Goal: Find specific page/section: Find specific page/section

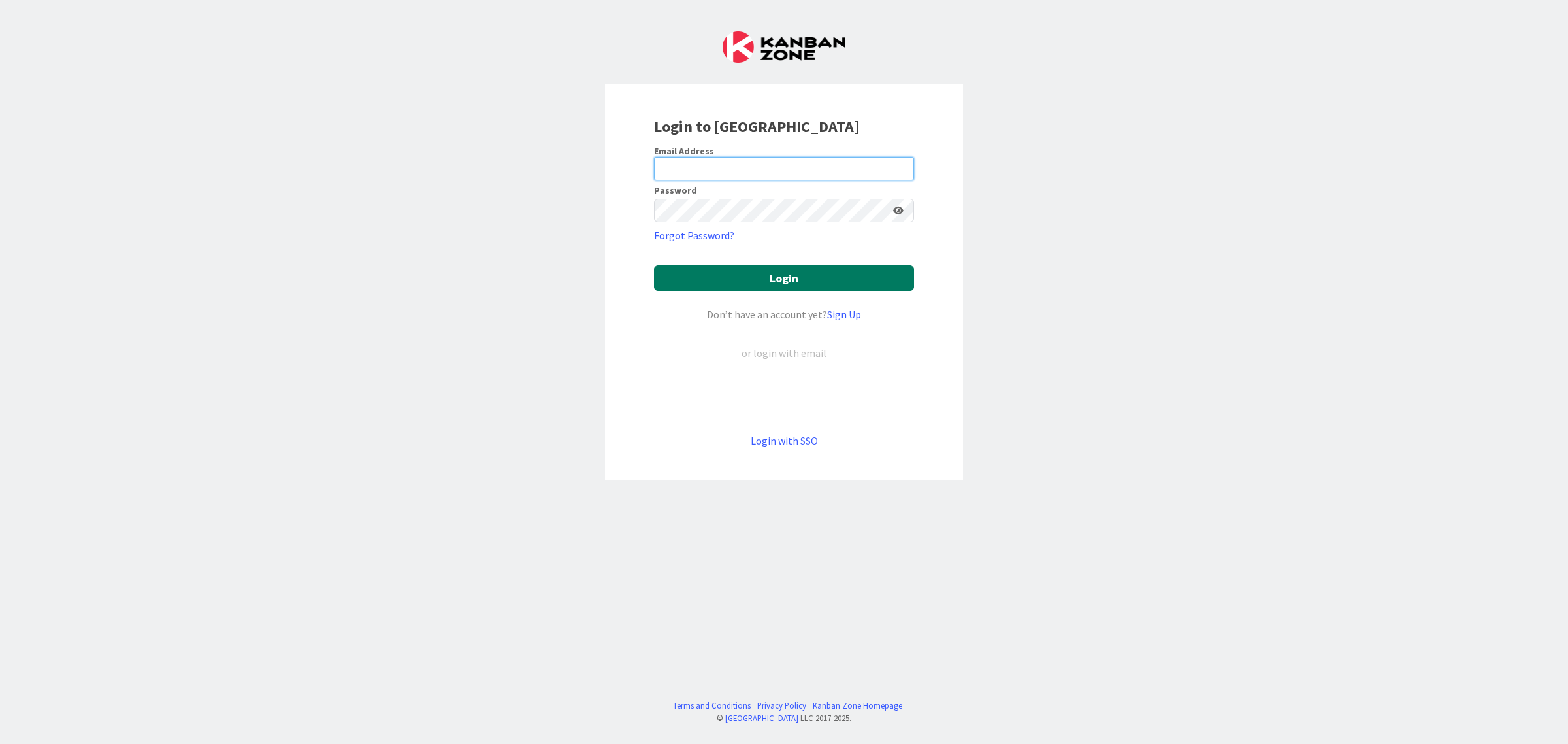
type input "[EMAIL_ADDRESS][DOMAIN_NAME]"
click at [817, 283] on button "Login" at bounding box center [784, 278] width 260 height 25
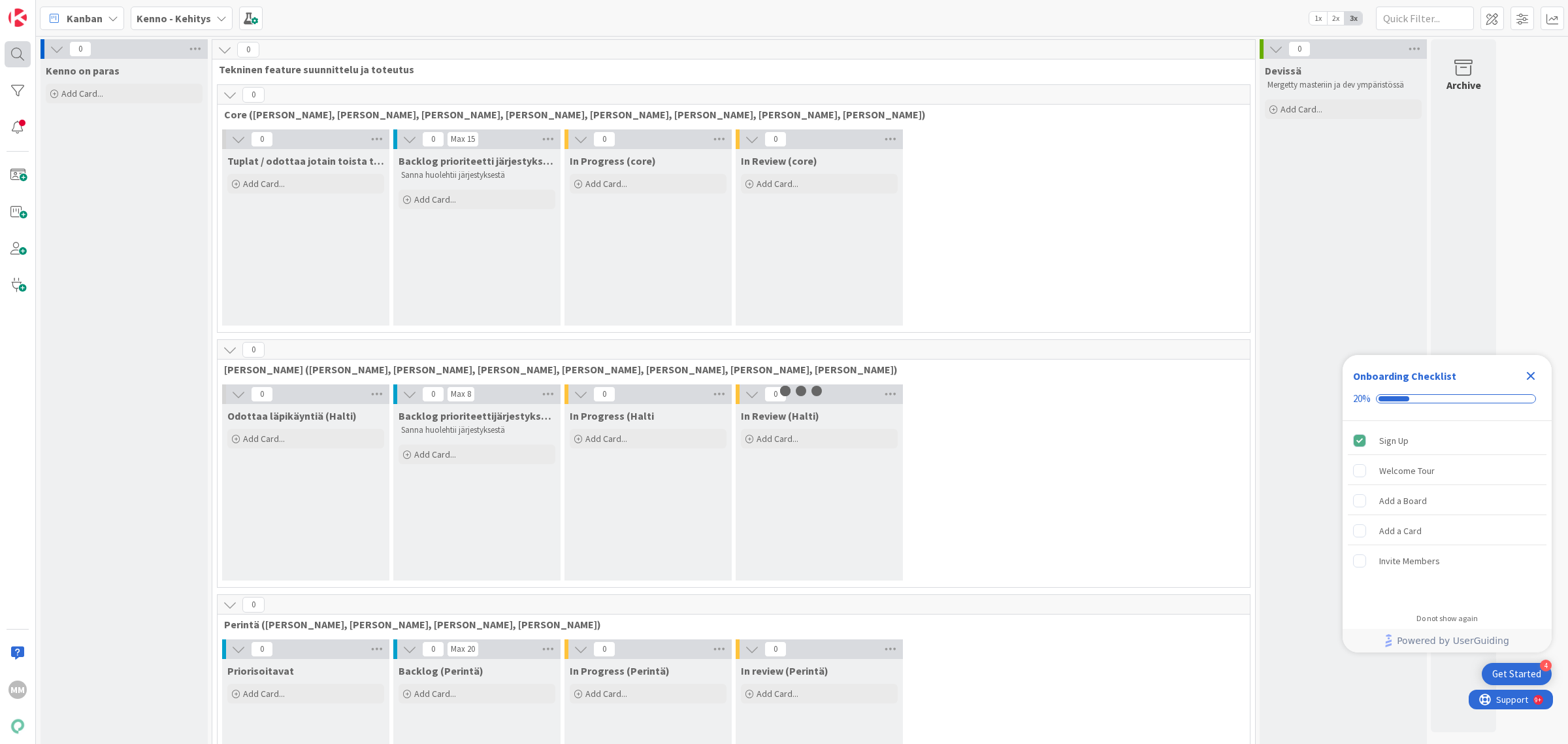
click at [19, 53] on div at bounding box center [18, 54] width 26 height 26
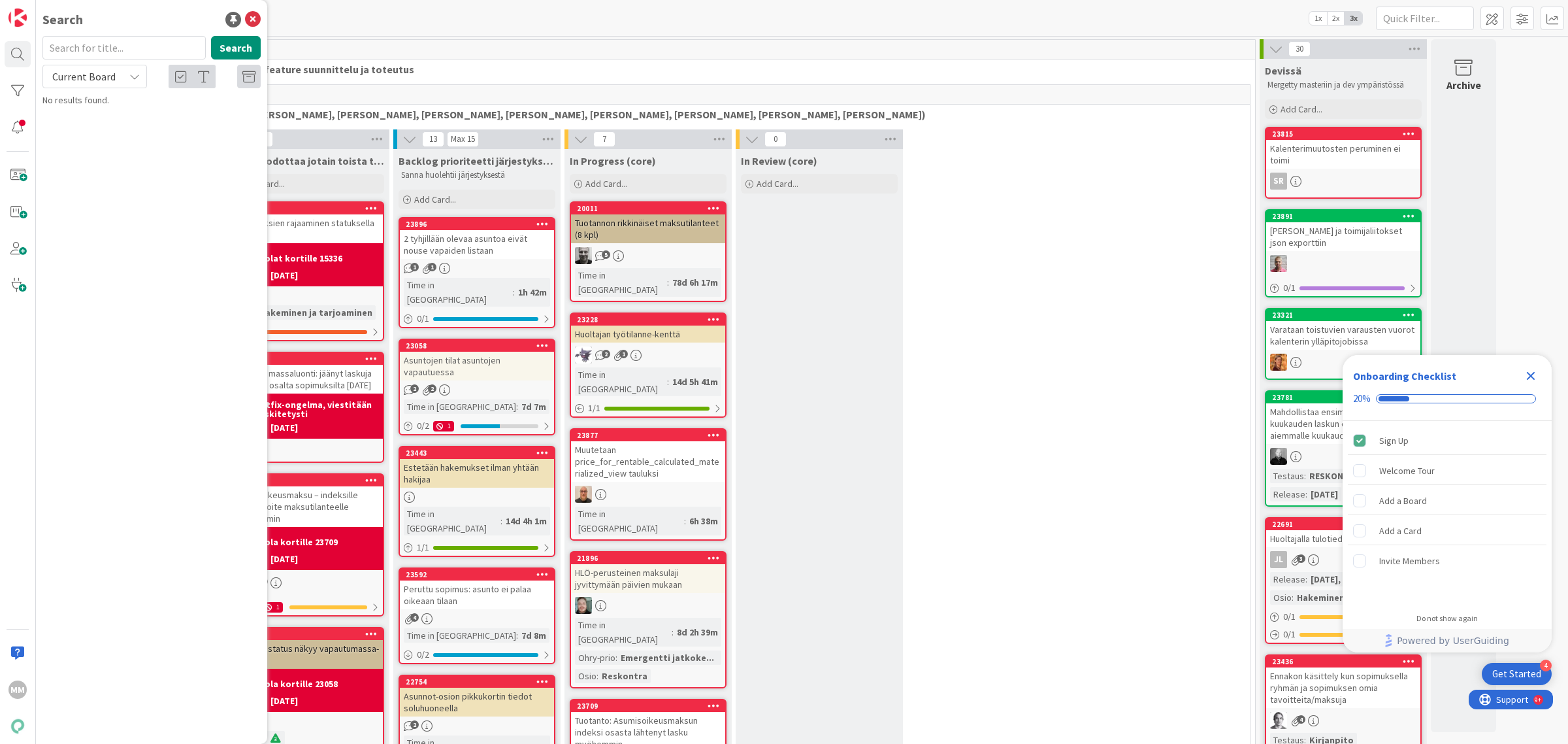
click at [175, 46] on input "text" at bounding box center [124, 47] width 163 height 23
type input "uusi"
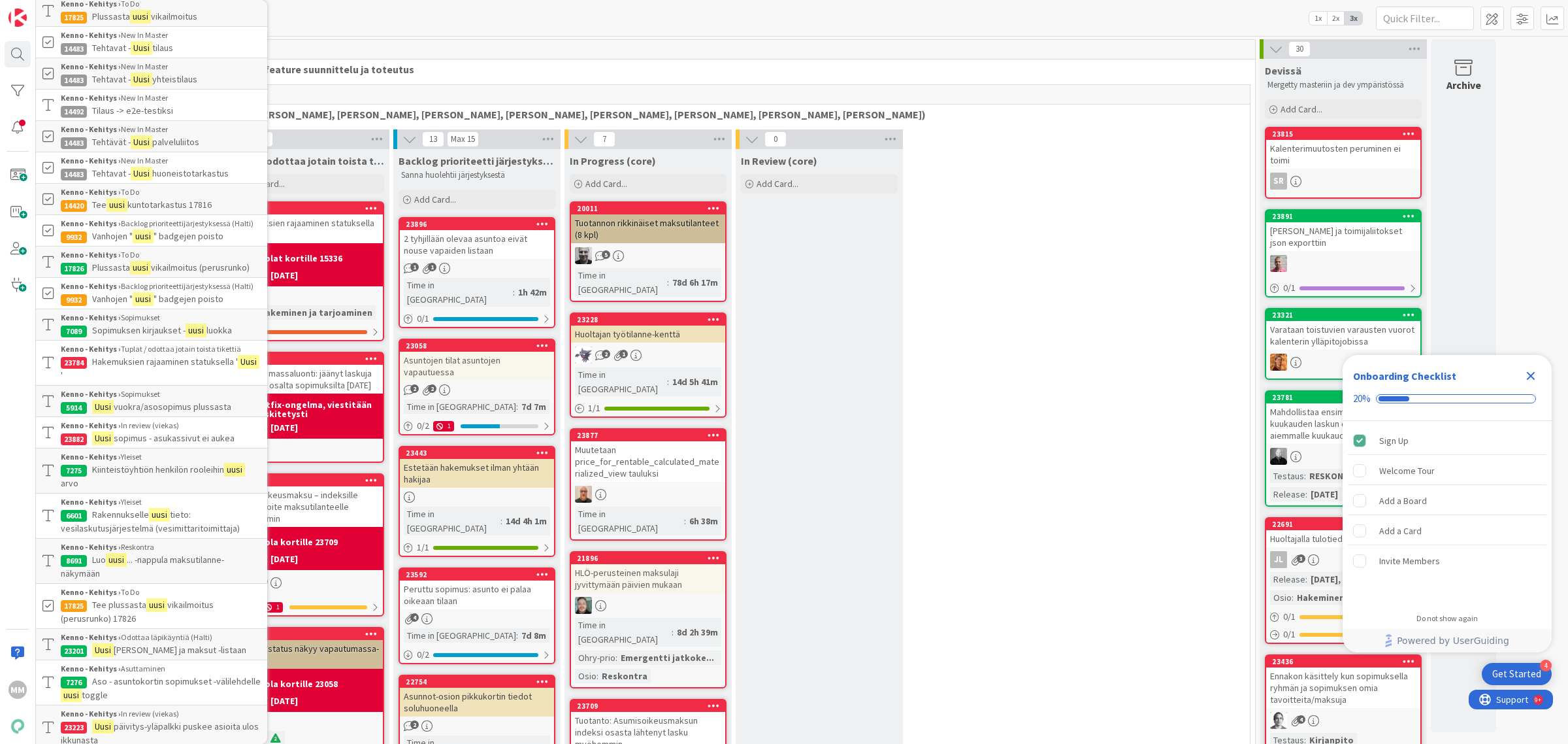
scroll to position [163, 0]
click at [224, 381] on p "Hakemuksien rajaaminen statuksella ' Uusi '" at bounding box center [160, 367] width 200 height 28
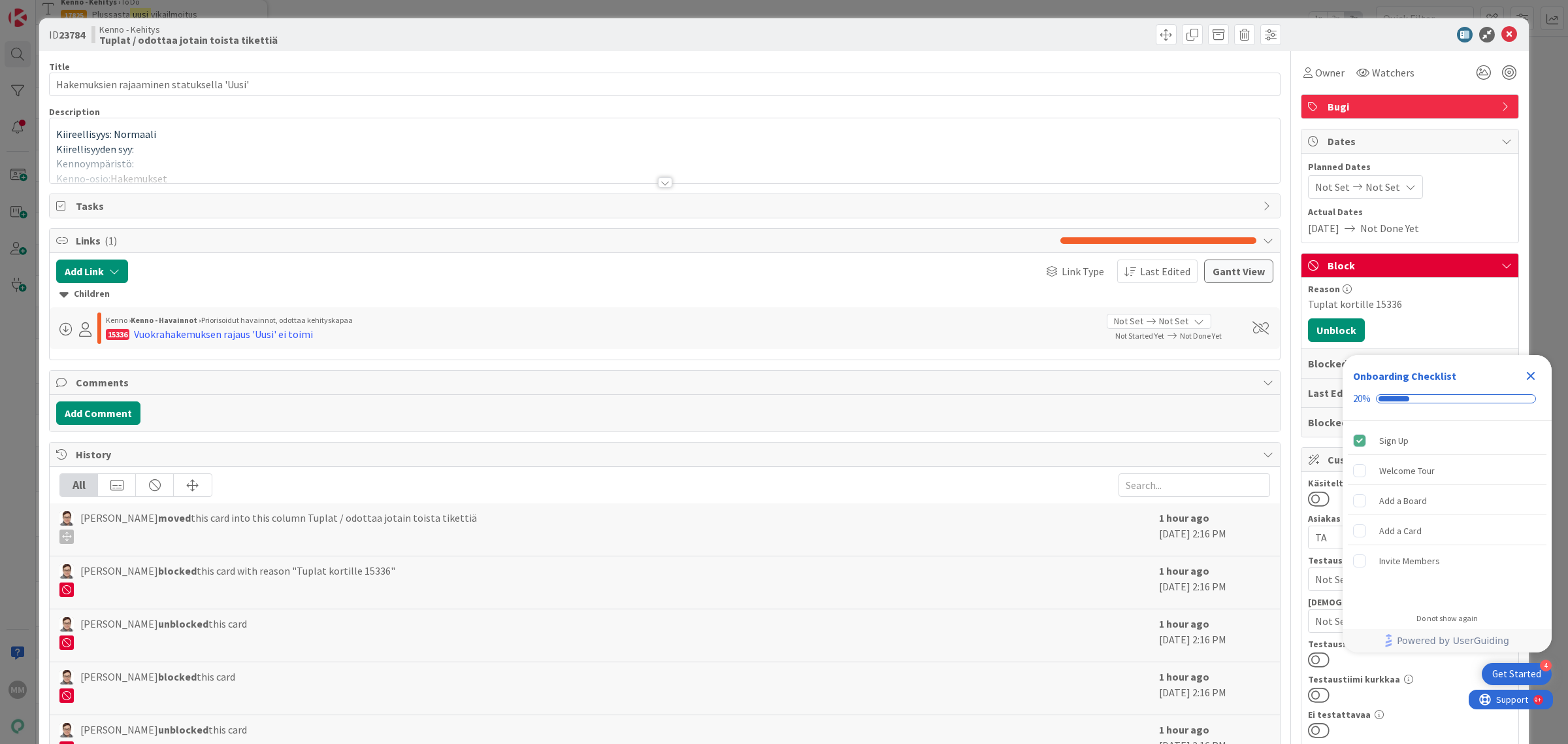
click at [660, 182] on div at bounding box center [665, 182] width 14 height 10
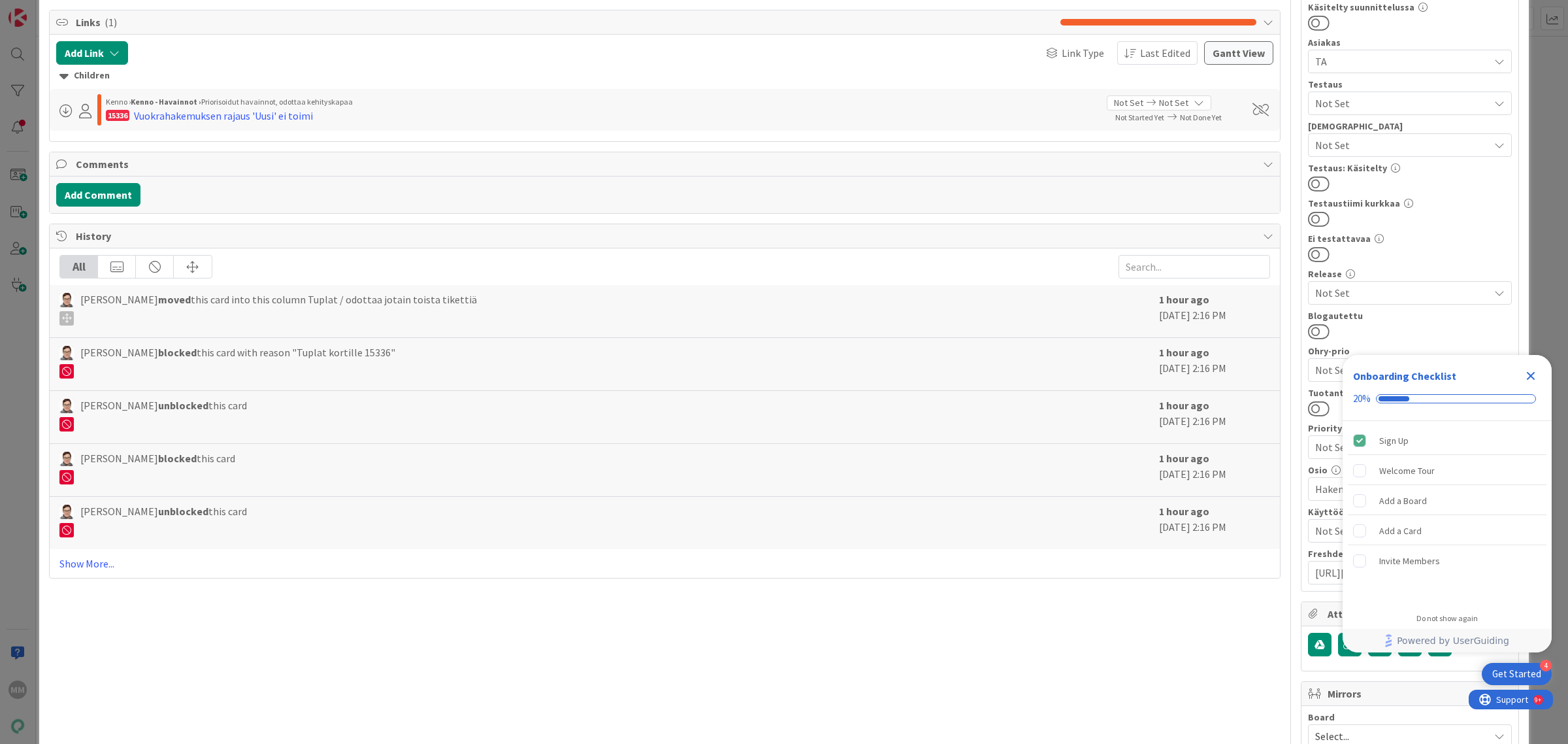
scroll to position [572, 0]
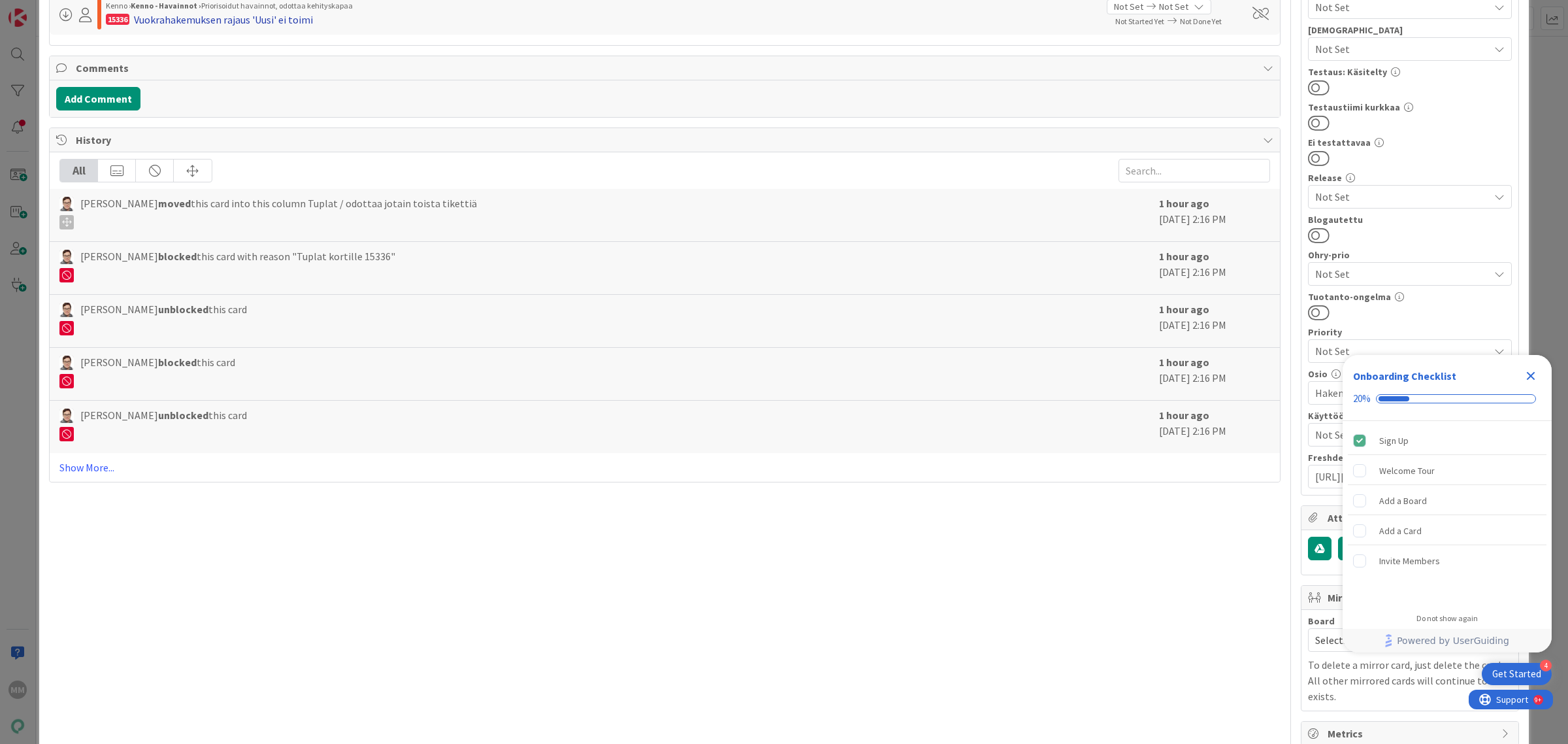
click at [255, 28] on div "Vuokrahakemuksen rajaus 'Uusi' ei toimi" at bounding box center [224, 19] width 179 height 16
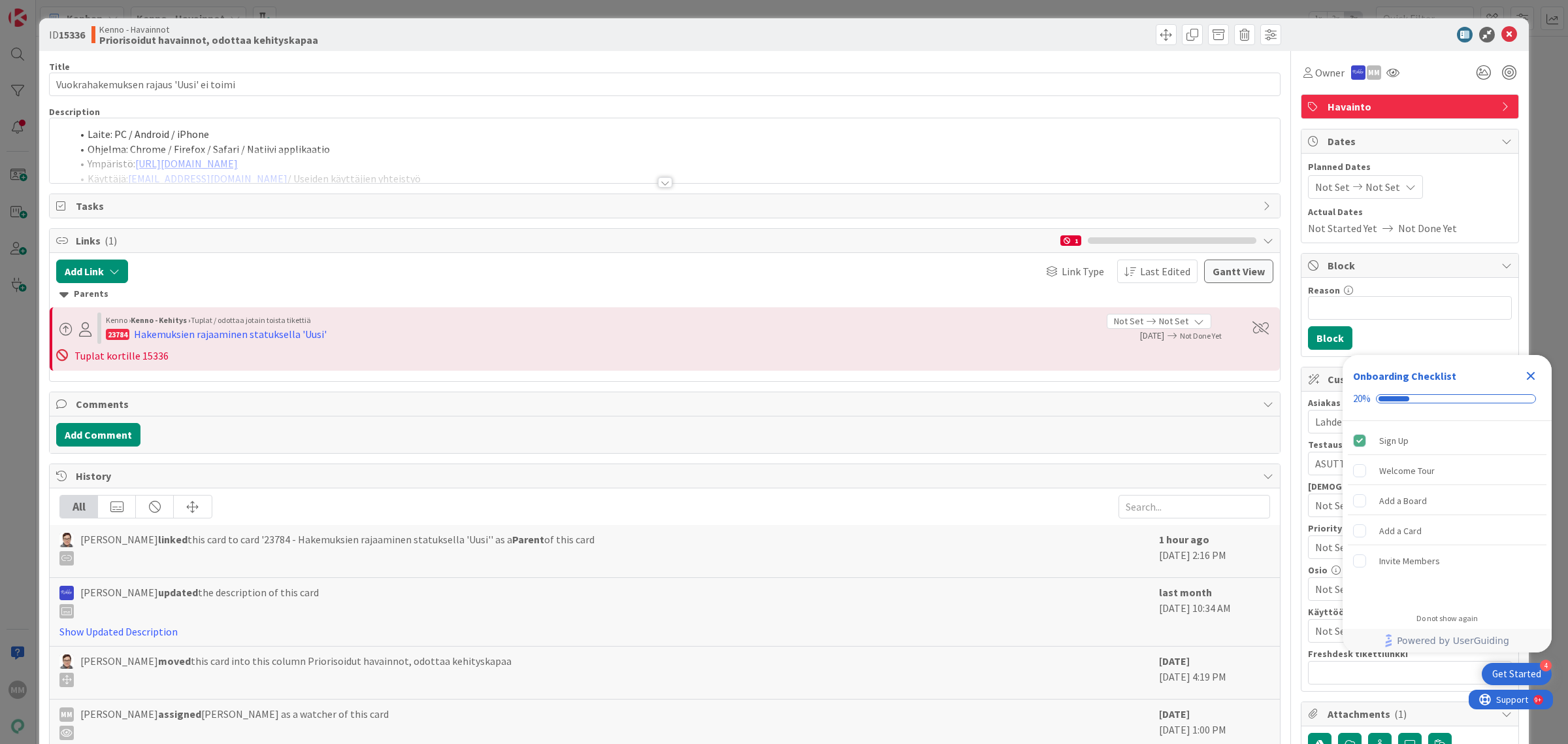
click at [660, 187] on div at bounding box center [665, 182] width 14 height 10
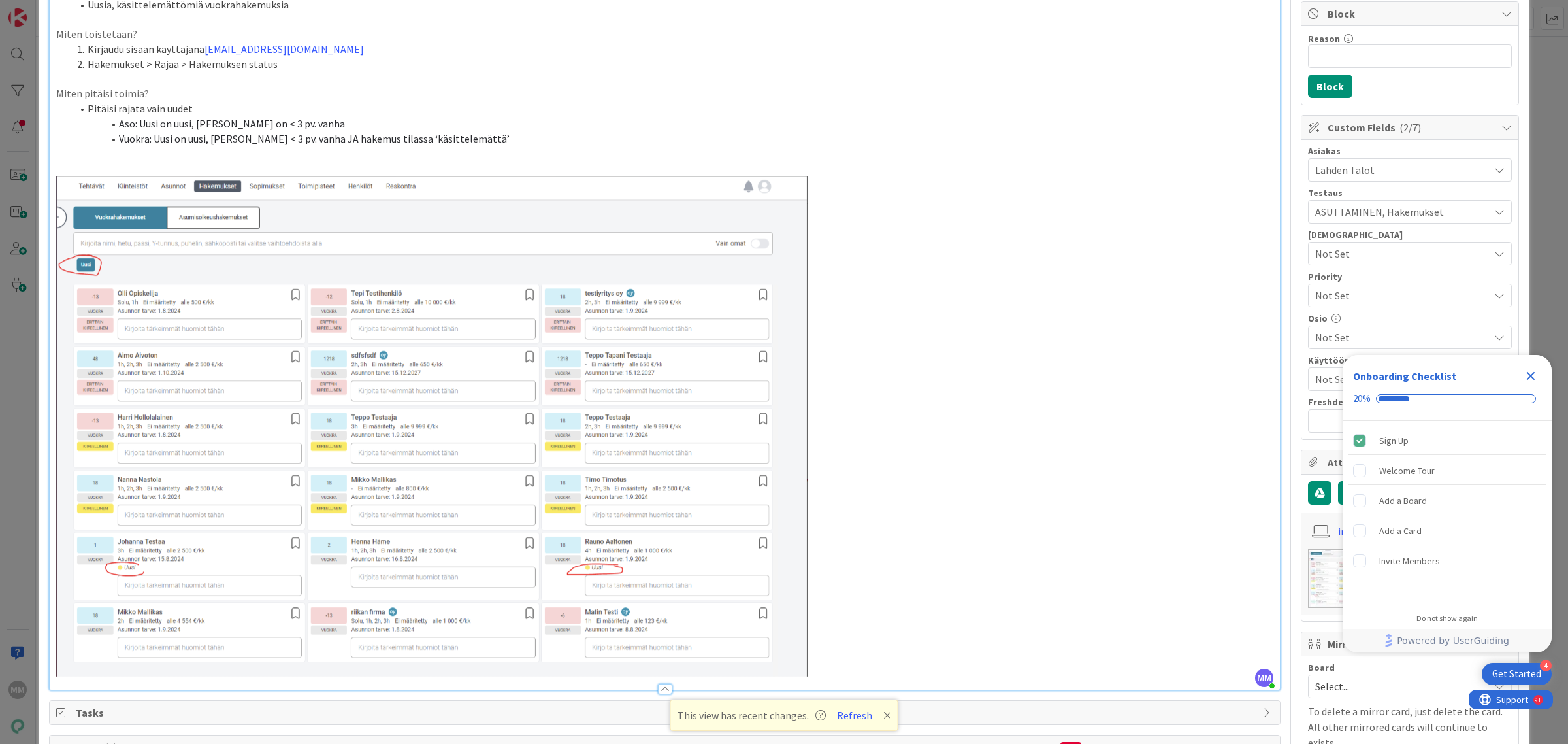
scroll to position [245, 0]
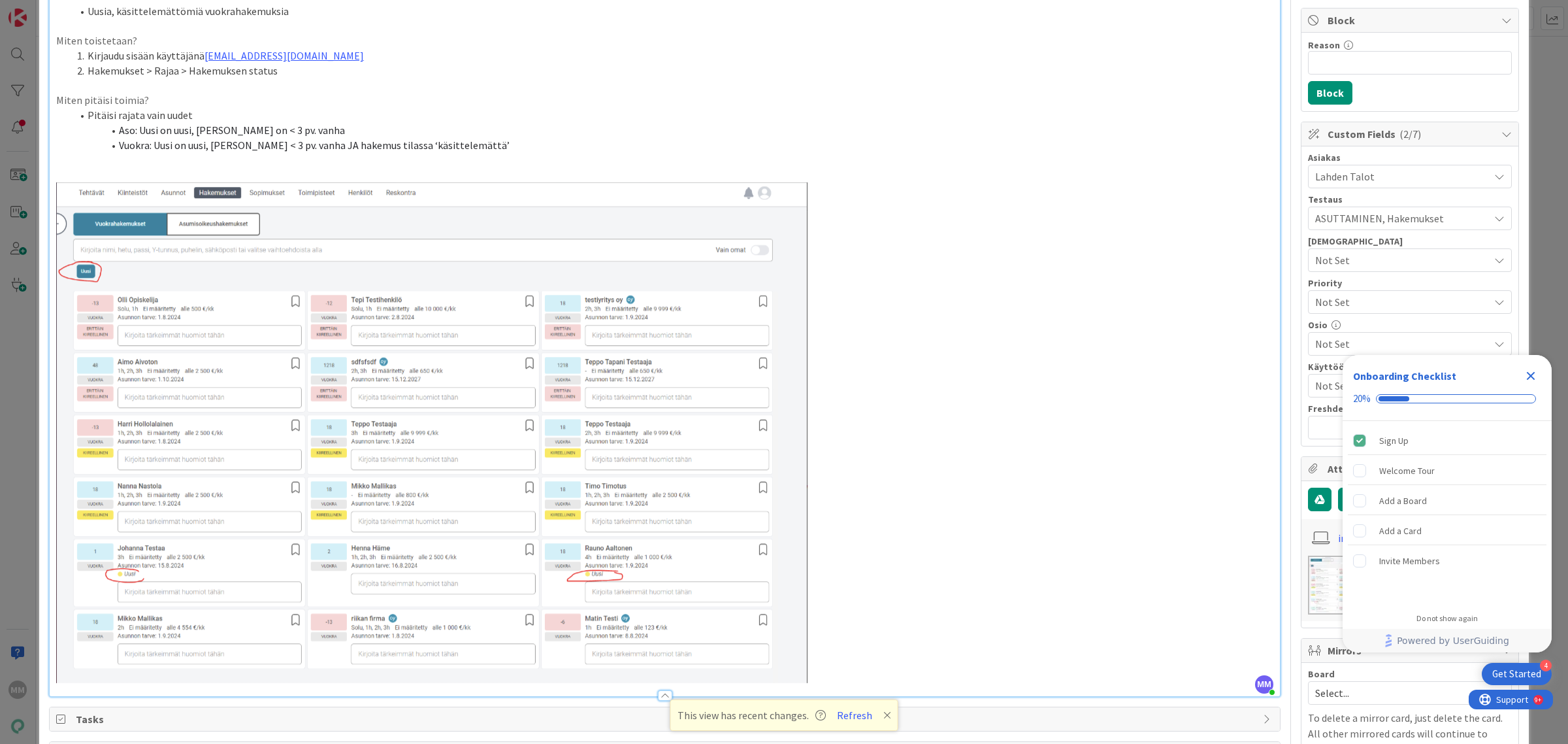
click at [1533, 370] on icon "Close Checklist" at bounding box center [1531, 376] width 16 height 16
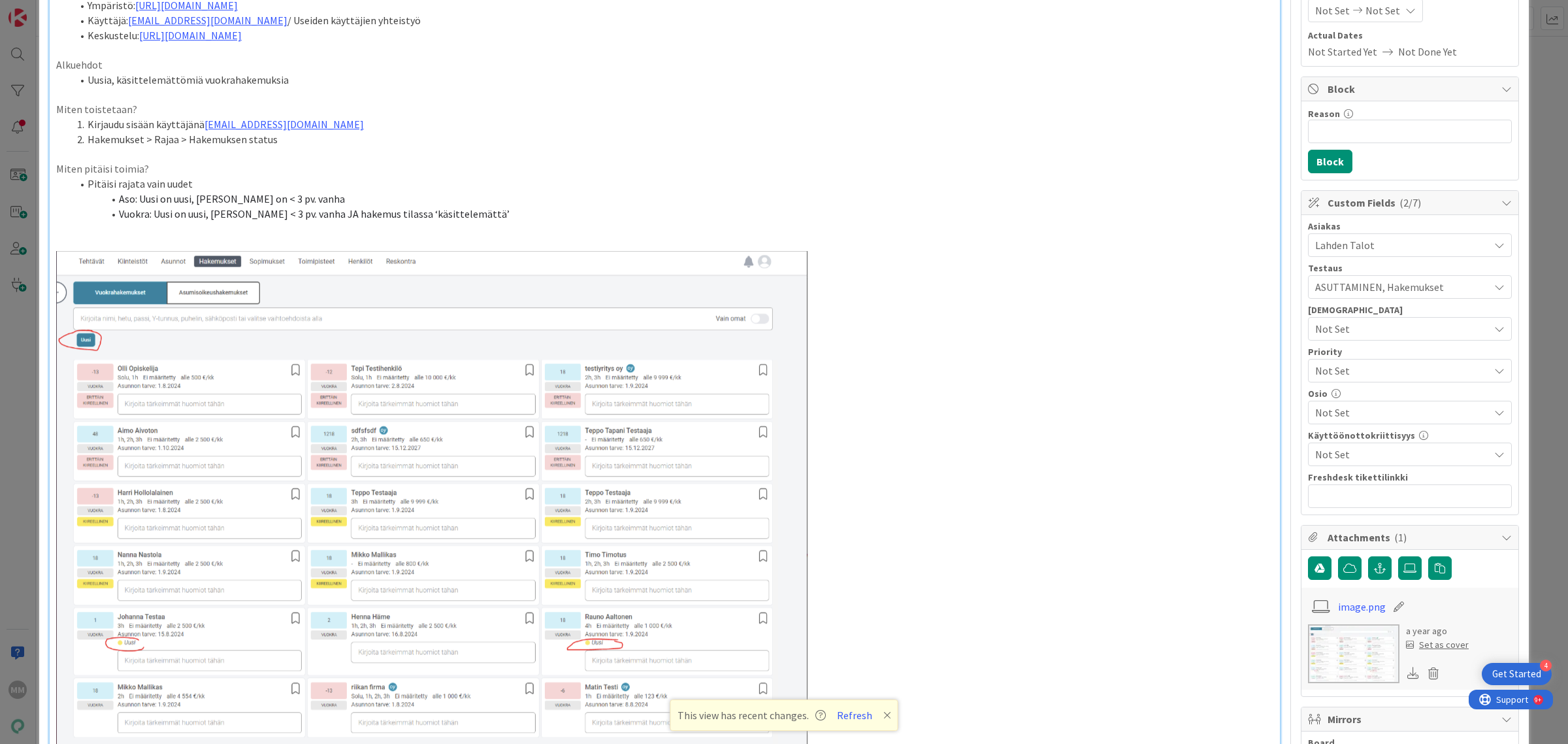
scroll to position [82, 0]
